Goal: Download file/media

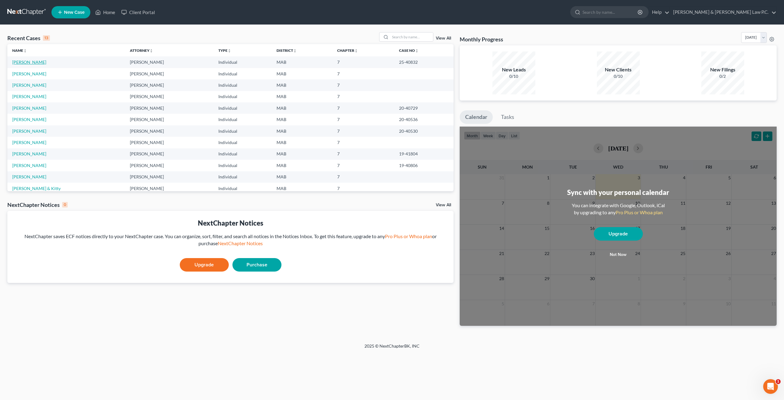
click at [21, 63] on link "[PERSON_NAME]" at bounding box center [29, 61] width 34 height 5
select select "2"
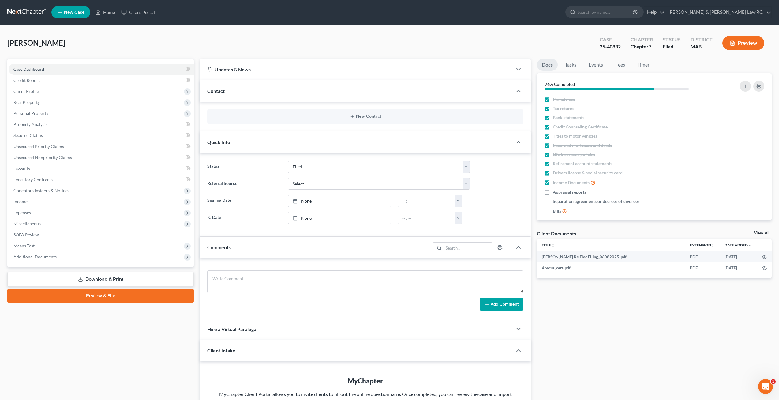
click at [114, 278] on link "Download & Print" at bounding box center [100, 279] width 186 height 14
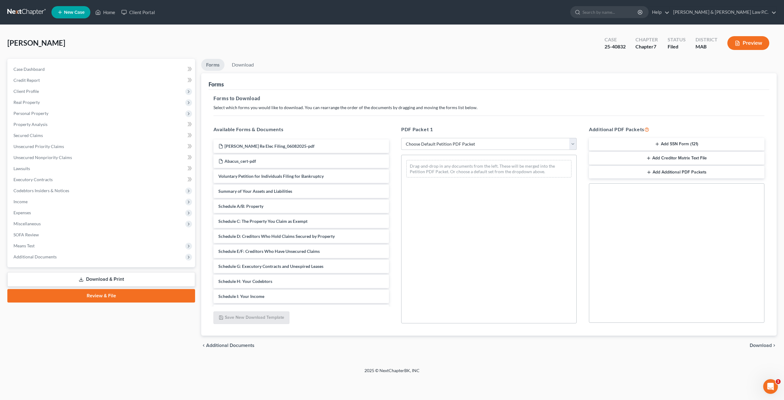
click at [519, 140] on select "Choose Default Petition PDF Packet Complete Bankruptcy Petition (all forms and …" at bounding box center [488, 144] width 175 height 12
select select "0"
click at [401, 138] on select "Choose Default Petition PDF Packet Complete Bankruptcy Petition (all forms and …" at bounding box center [488, 144] width 175 height 12
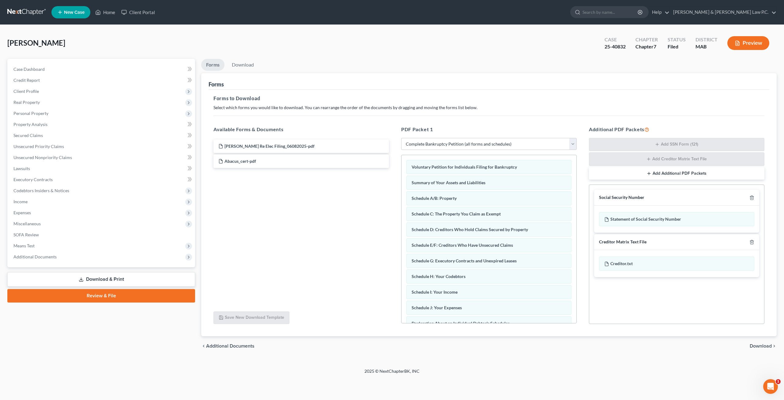
click at [764, 346] on span "Download" at bounding box center [760, 345] width 22 height 5
